Goal: Task Accomplishment & Management: Manage account settings

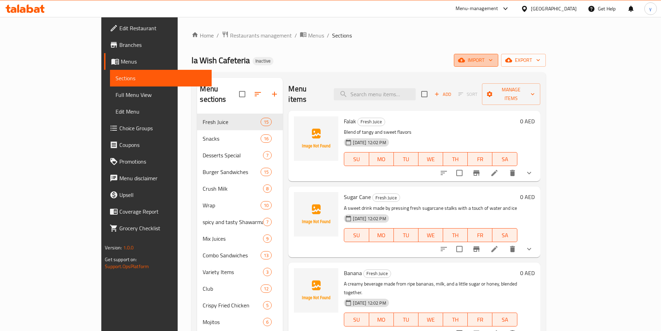
click at [493, 61] on span "import" at bounding box center [476, 60] width 33 height 9
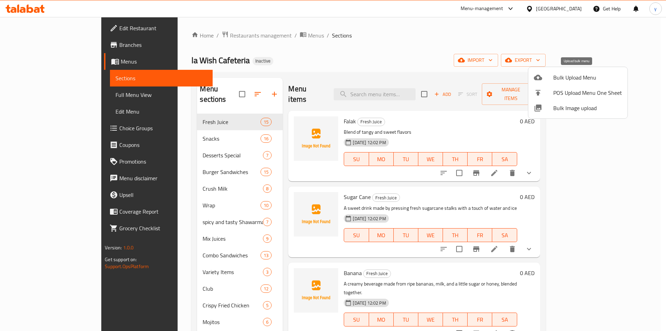
click at [560, 78] on span "Bulk Upload Menu" at bounding box center [588, 77] width 69 height 8
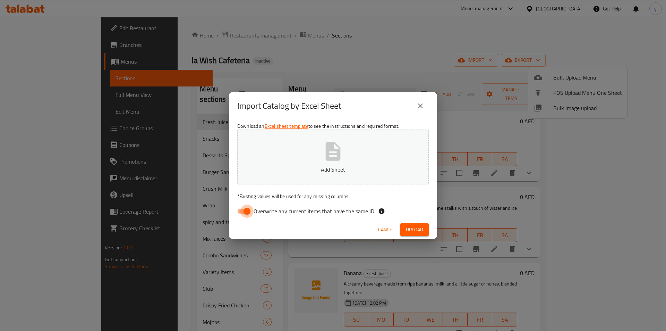
click at [244, 211] on input "Overwrite any current items that have the same ID." at bounding box center [247, 210] width 40 height 13
checkbox input "false"
click at [423, 227] on button "Upload" at bounding box center [415, 229] width 28 height 13
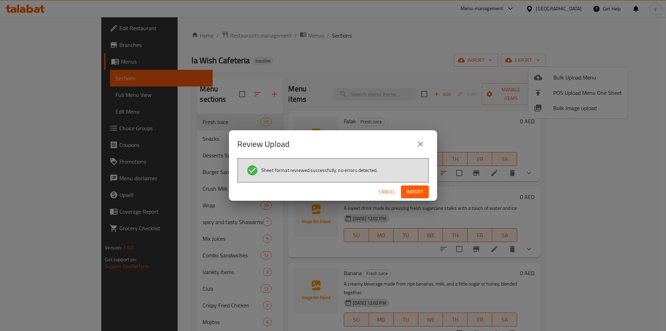
click at [424, 193] on button "Import" at bounding box center [415, 191] width 28 height 13
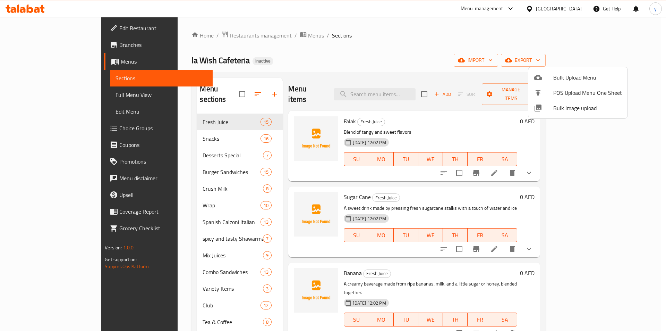
click at [408, 30] on div at bounding box center [333, 165] width 666 height 331
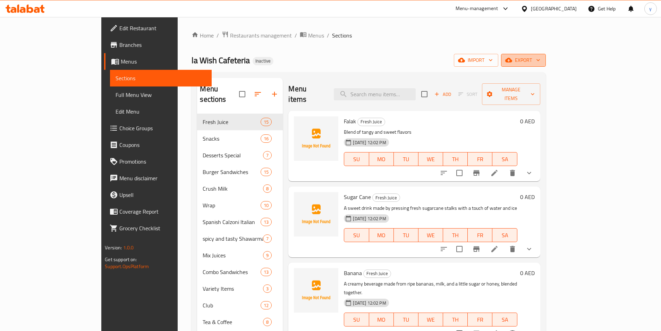
click at [540, 64] on span "export" at bounding box center [524, 60] width 34 height 9
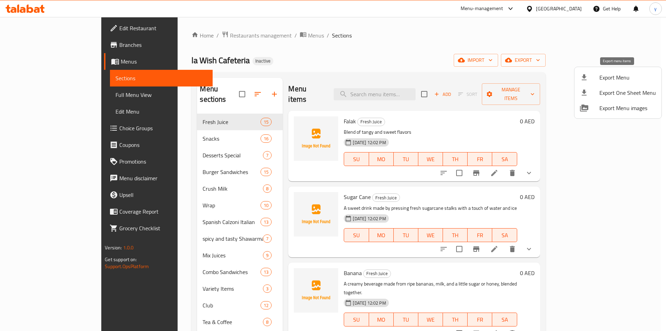
click at [617, 78] on span "Export Menu" at bounding box center [628, 77] width 57 height 8
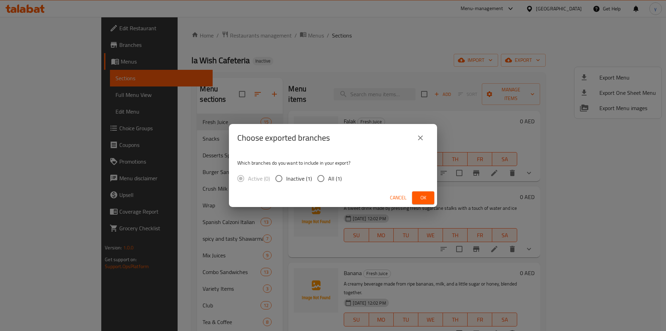
click at [330, 175] on span "All (1)" at bounding box center [335, 178] width 14 height 8
click at [328, 175] on input "All (1)" at bounding box center [321, 178] width 15 height 15
radio input "true"
click at [427, 197] on span "Ok" at bounding box center [423, 197] width 11 height 9
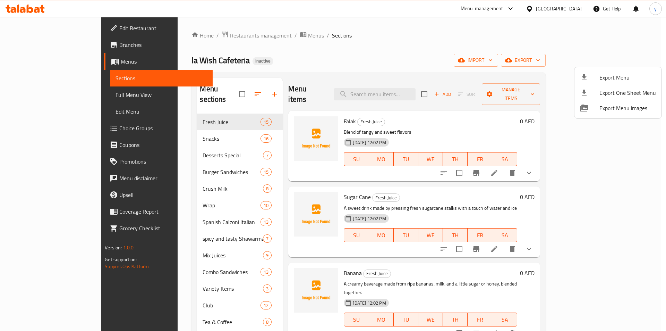
click at [60, 93] on div at bounding box center [333, 165] width 666 height 331
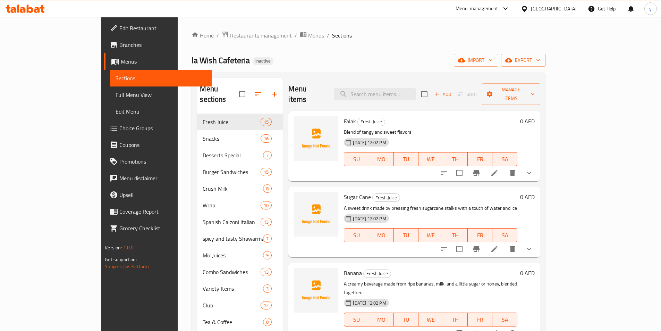
click at [110, 99] on link "Full Menu View" at bounding box center [161, 94] width 102 height 17
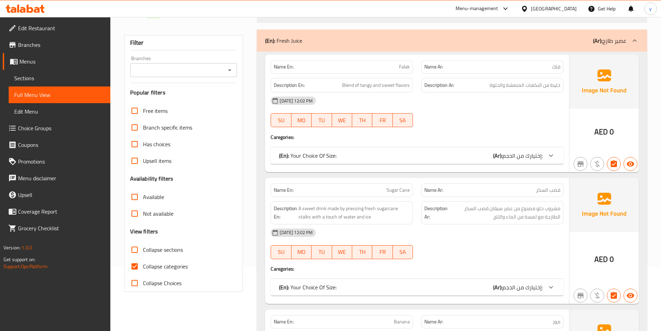
scroll to position [174, 0]
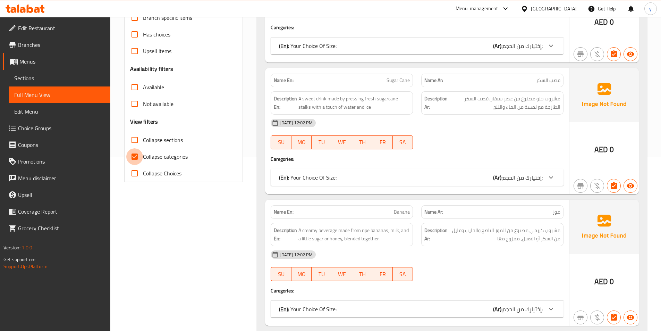
click at [134, 155] on input "Collapse categories" at bounding box center [134, 156] width 17 height 17
checkbox input "false"
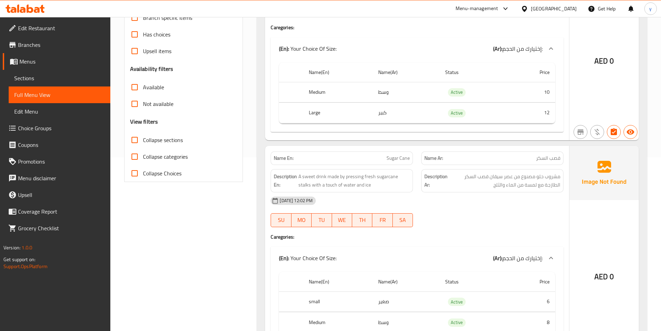
click at [132, 139] on input "Collapse sections" at bounding box center [134, 140] width 17 height 17
checkbox input "true"
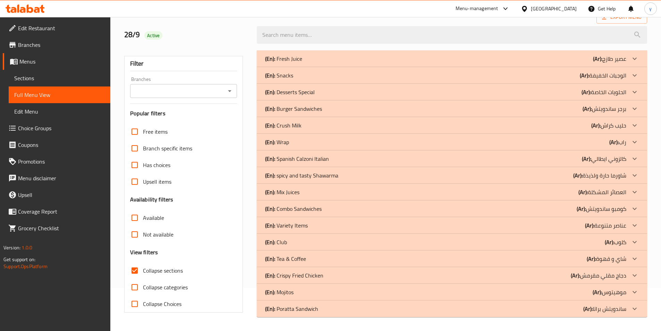
scroll to position [43, 0]
click at [300, 259] on p "(En): Tea & Coffee" at bounding box center [285, 258] width 41 height 8
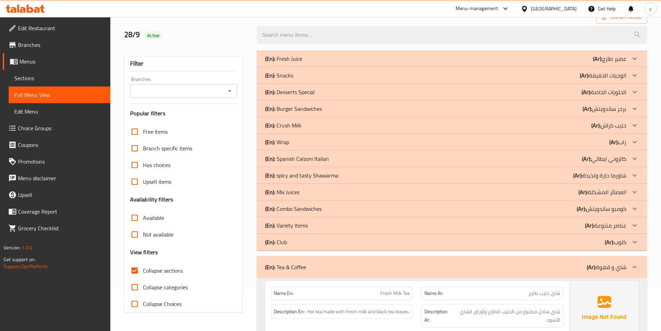
click at [288, 242] on div "(En): Club (Ar): كلوب" at bounding box center [445, 242] width 361 height 8
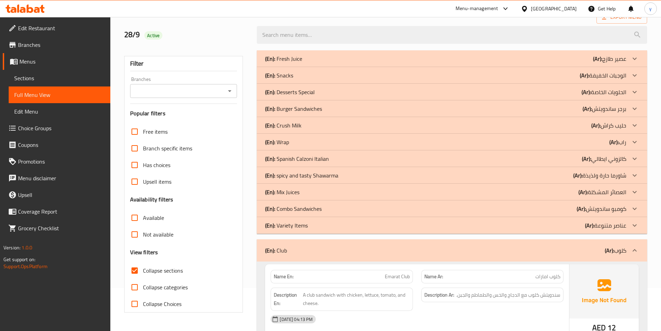
click at [281, 256] on div "(En): Club (Ar): كلوب" at bounding box center [452, 250] width 390 height 22
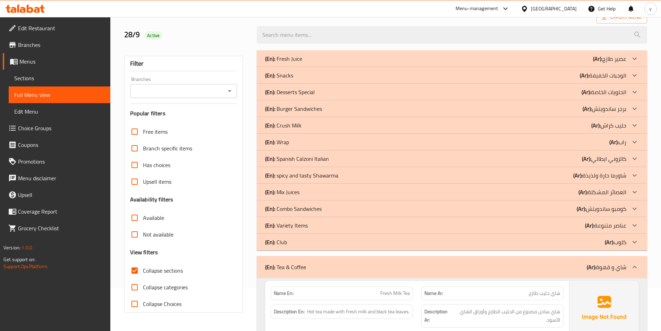
click at [277, 266] on p "(En): Tea & Coffee" at bounding box center [285, 267] width 41 height 8
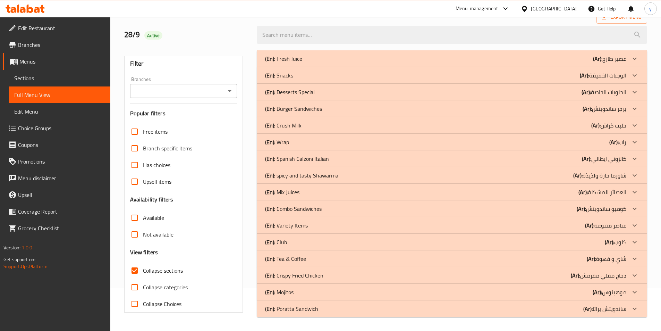
click at [292, 259] on p "(En): Tea & Coffee" at bounding box center [285, 258] width 41 height 8
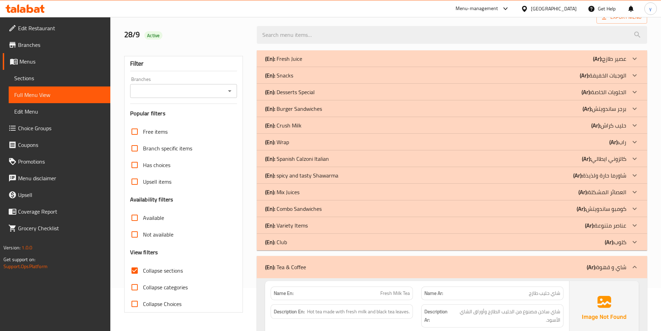
click at [283, 244] on p "(En): Club" at bounding box center [276, 242] width 22 height 8
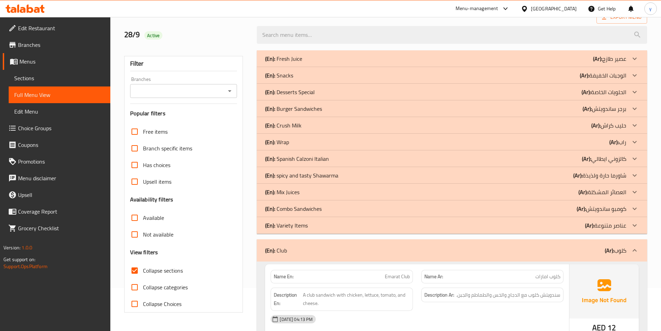
click at [296, 156] on p "(En): Spanish Calzoni Italian" at bounding box center [297, 158] width 64 height 8
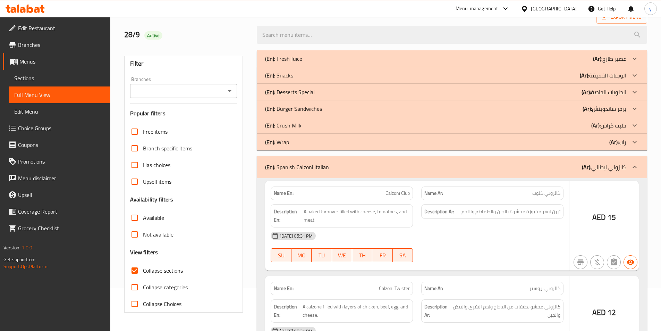
click at [274, 124] on b "(En):" at bounding box center [270, 125] width 10 height 10
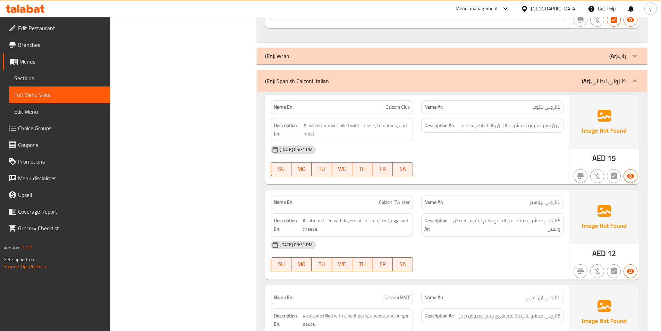
scroll to position [1848, 0]
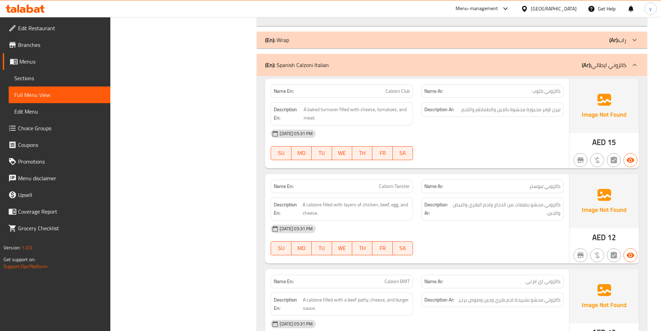
click at [345, 45] on div "(En): Wrap (Ar): راب" at bounding box center [452, 40] width 390 height 17
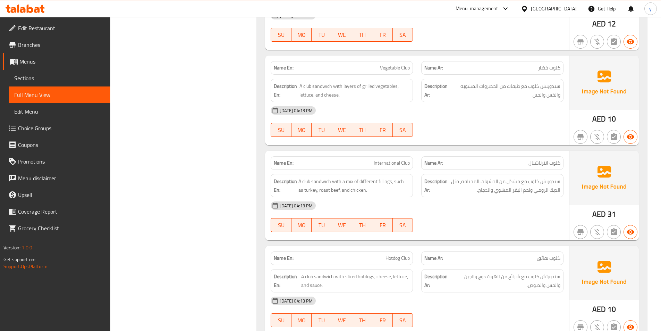
scroll to position [4654, 0]
click at [53, 95] on span "Full Menu View" at bounding box center [59, 95] width 91 height 8
click at [56, 75] on span "Sections" at bounding box center [59, 78] width 91 height 8
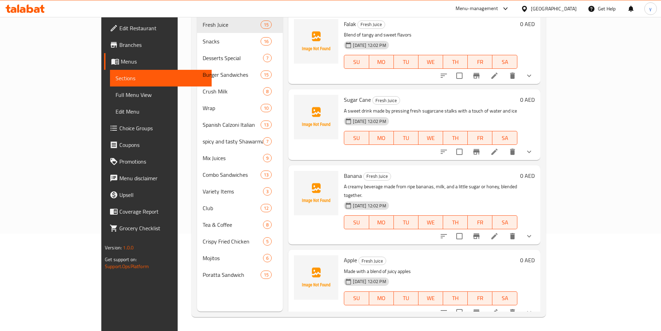
scroll to position [97, 0]
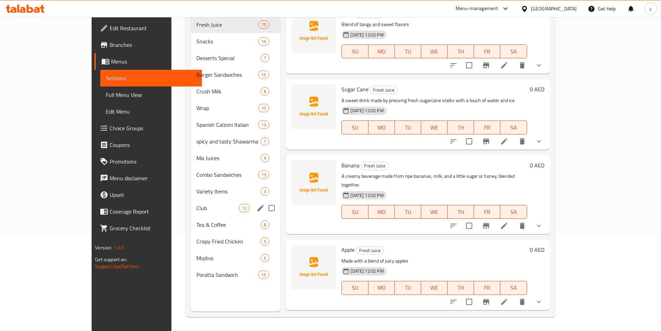
click at [191, 202] on div "Club 12" at bounding box center [236, 208] width 90 height 17
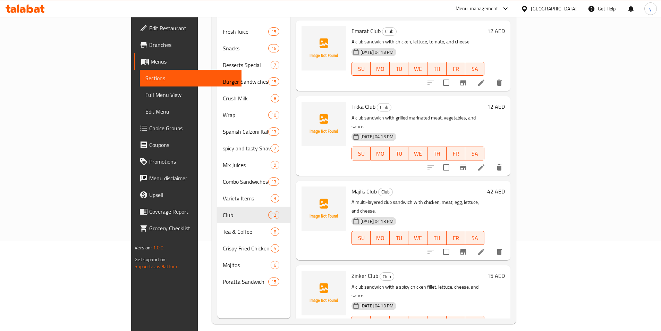
scroll to position [97, 0]
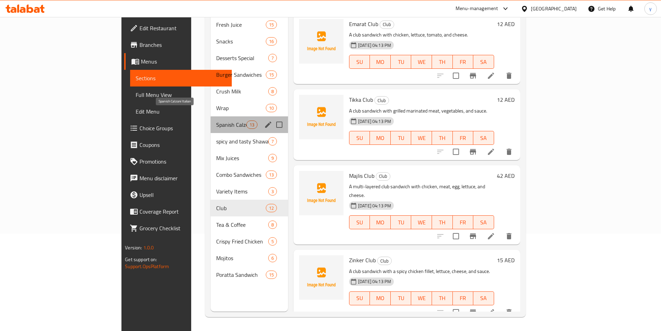
click at [216, 120] on span "Spanish Calzoni Italian" at bounding box center [231, 124] width 30 height 8
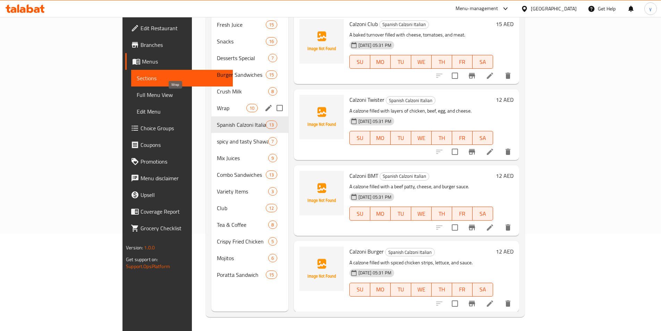
click at [217, 104] on span "Wrap" at bounding box center [232, 108] width 30 height 8
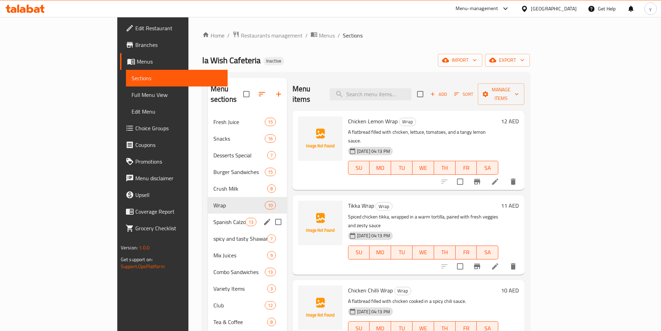
click at [208, 216] on div "Spanish Calzoni Italian 13" at bounding box center [247, 221] width 79 height 17
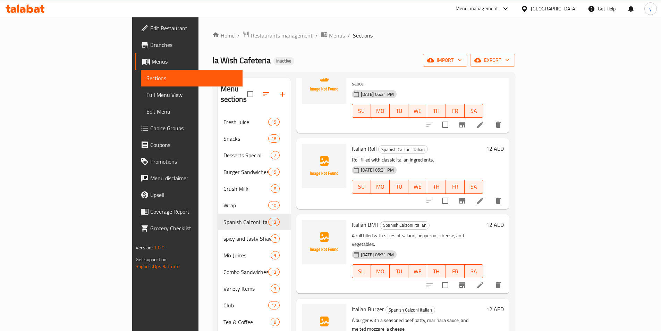
scroll to position [97, 0]
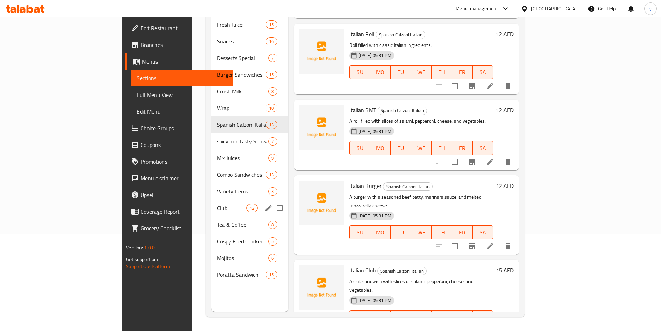
click at [211, 202] on div "Club 12" at bounding box center [249, 208] width 77 height 17
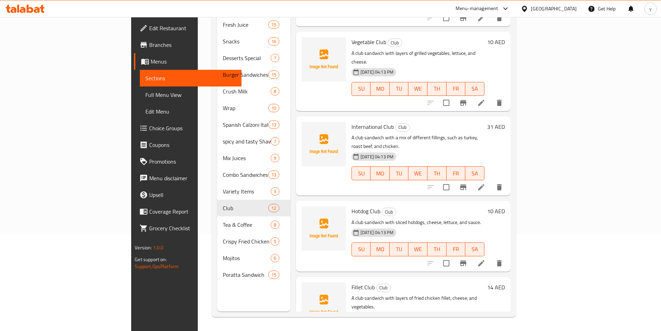
scroll to position [388, 0]
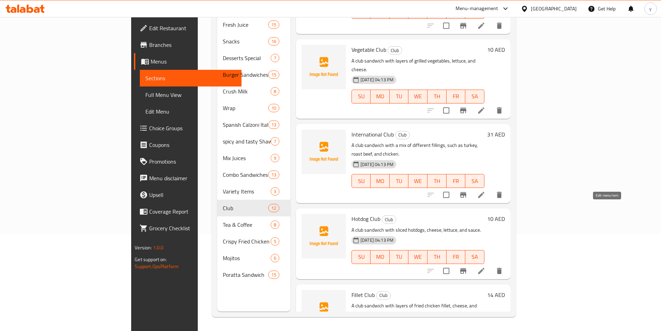
click at [486, 267] on icon at bounding box center [481, 271] width 8 height 8
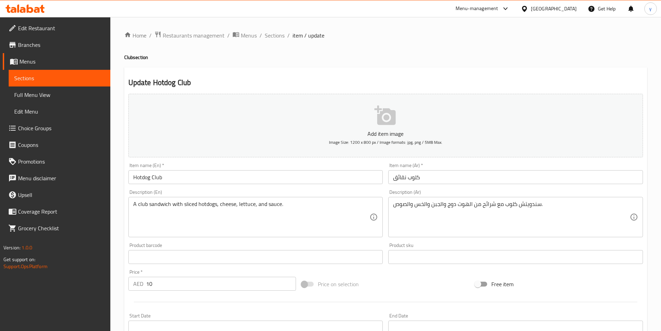
click at [397, 180] on input "كلوب نقائق" at bounding box center [515, 177] width 255 height 14
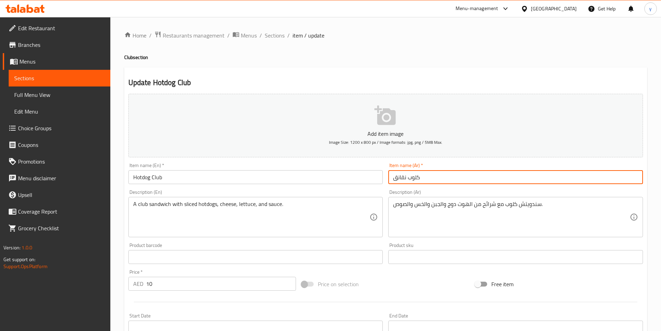
scroll to position [160, 0]
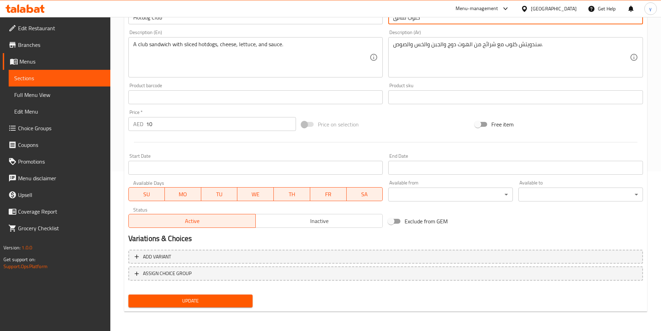
type input "كلوب نقانق"
click at [235, 298] on span "Update" at bounding box center [191, 300] width 114 height 9
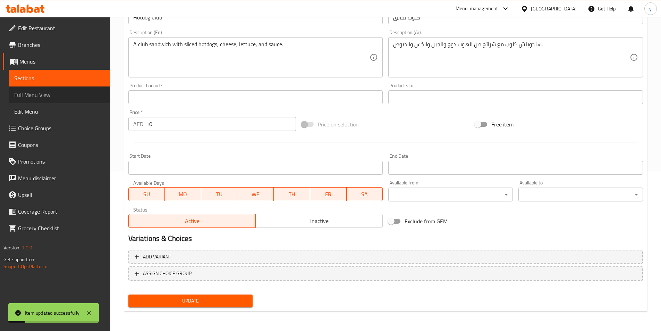
click at [56, 98] on span "Full Menu View" at bounding box center [59, 95] width 91 height 8
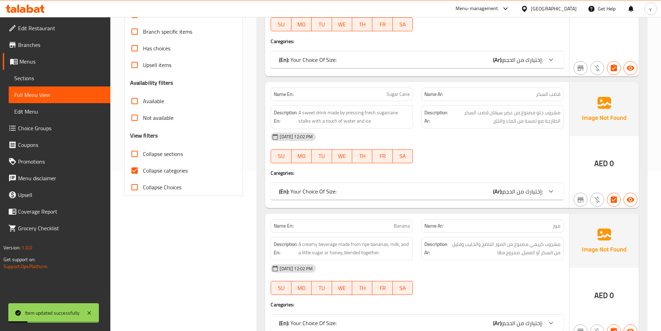
click at [135, 158] on input "Collapse sections" at bounding box center [134, 153] width 17 height 17
checkbox input "true"
click at [136, 167] on input "Collapse categories" at bounding box center [134, 170] width 17 height 17
checkbox input "false"
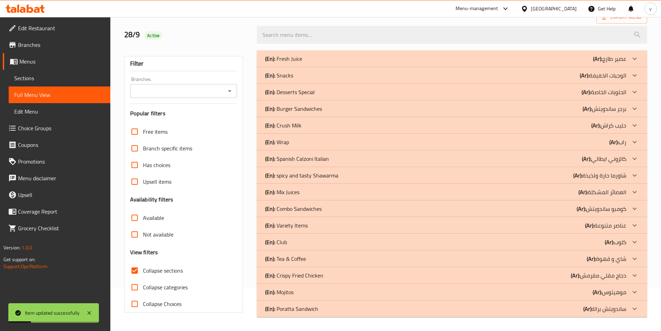
scroll to position [43, 0]
click at [311, 94] on p "(En): Desserts Special" at bounding box center [290, 92] width 50 height 8
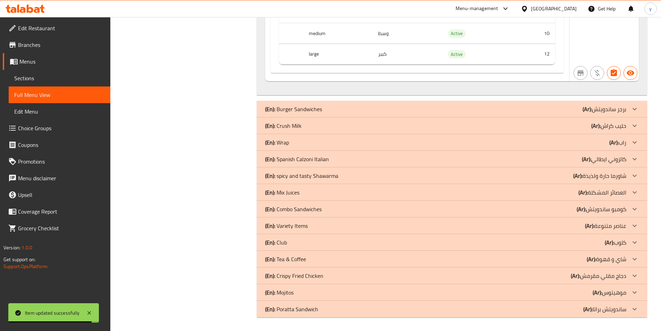
scroll to position [1714, 0]
click at [306, 258] on div "(En): Tea & Coffee (Ar): شاي و قهوة" at bounding box center [445, 258] width 361 height 8
click at [291, 240] on div "(En): Club (Ar): كلوب" at bounding box center [445, 242] width 361 height 8
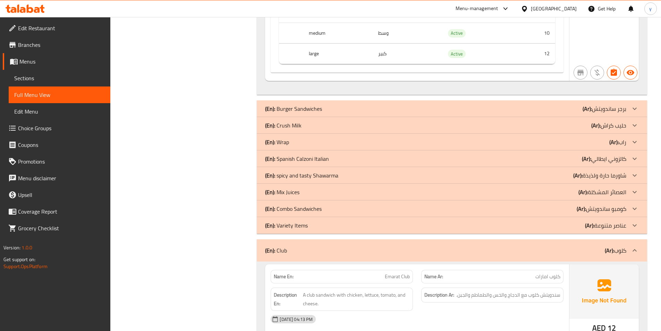
click at [304, 157] on p "(En): Spanish Calzoni Italian" at bounding box center [297, 158] width 64 height 8
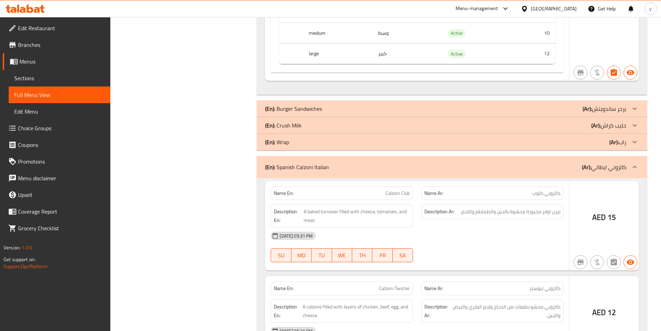
click at [296, 136] on div "(En): Wrap (Ar): راب" at bounding box center [452, 142] width 390 height 17
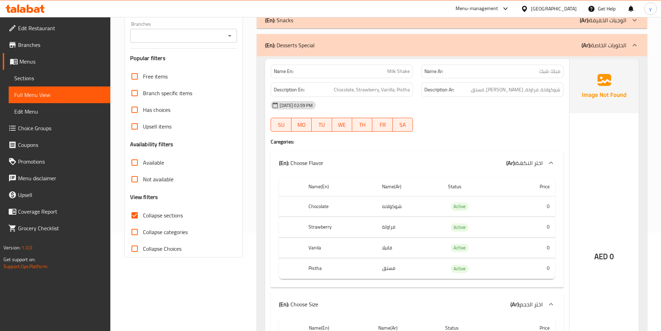
scroll to position [104, 0]
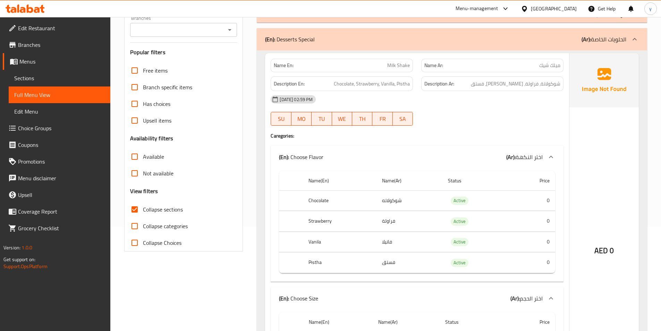
click at [130, 210] on input "Collapse sections" at bounding box center [134, 209] width 17 height 17
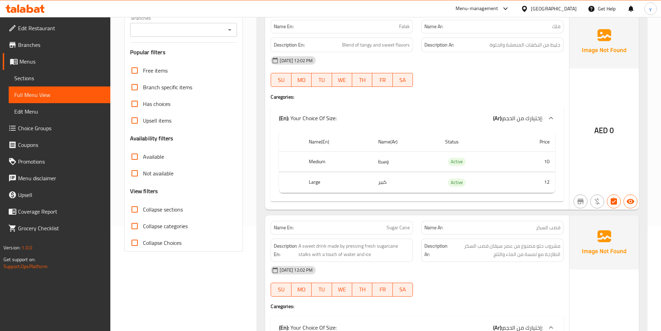
click at [134, 210] on input "Collapse sections" at bounding box center [134, 209] width 17 height 17
checkbox input "true"
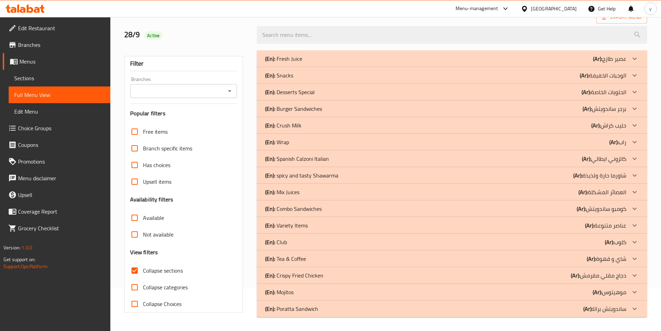
scroll to position [43, 0]
click at [26, 10] on icon at bounding box center [25, 9] width 39 height 8
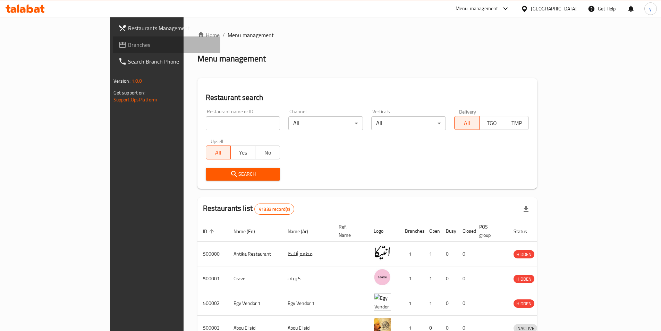
click at [128, 48] on span "Branches" at bounding box center [171, 45] width 87 height 8
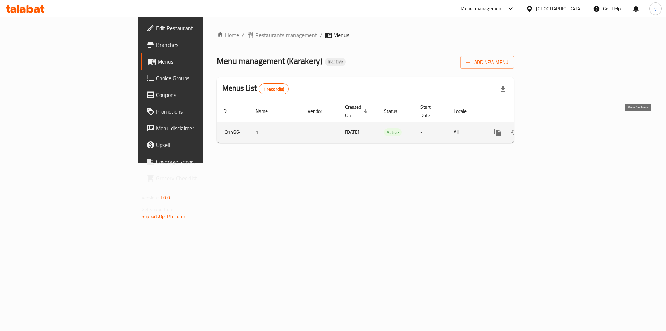
click at [551, 129] on icon "enhanced table" at bounding box center [548, 132] width 6 height 6
